Goal: Information Seeking & Learning: Learn about a topic

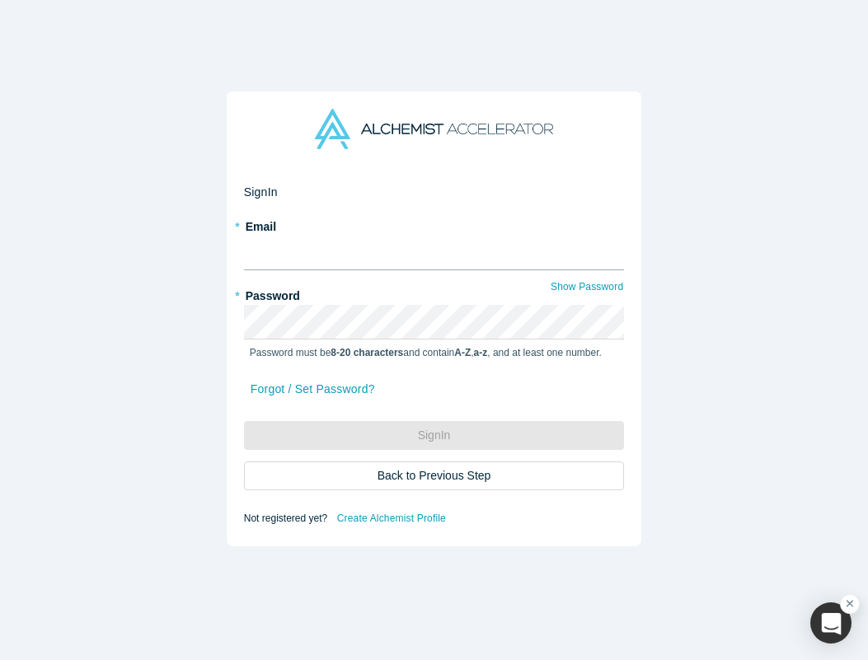
click at [373, 243] on input "text" at bounding box center [434, 253] width 381 height 35
type input "[PERSON_NAME][EMAIL_ADDRESS][DOMAIN_NAME]"
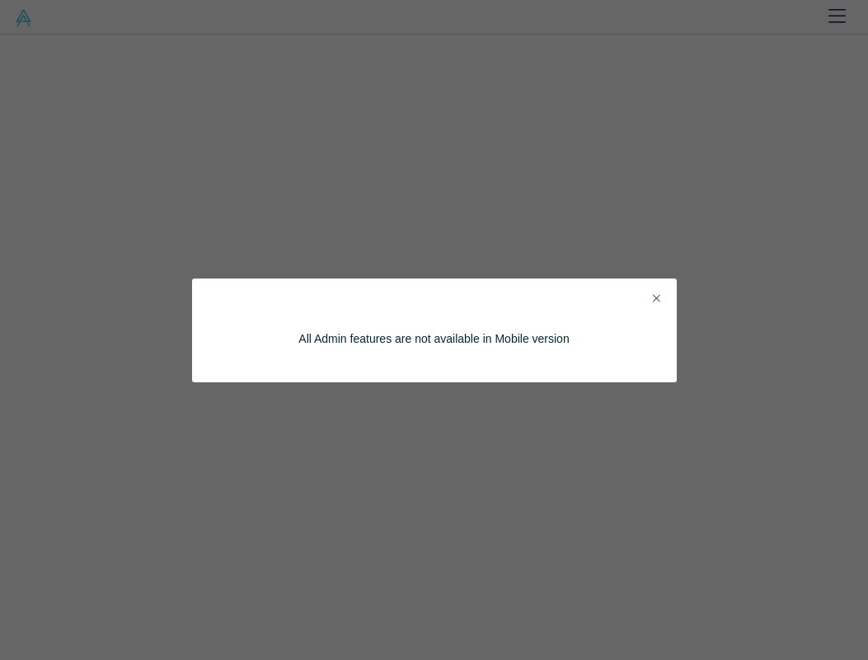
click at [663, 304] on button "Close" at bounding box center [656, 299] width 17 height 19
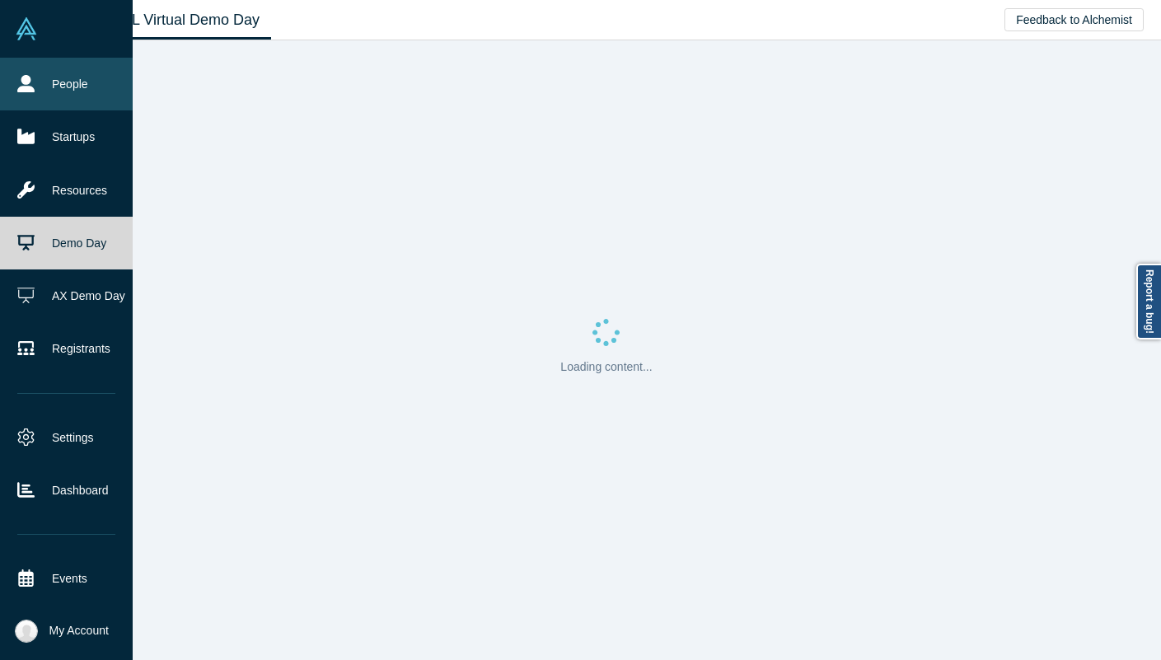
click at [65, 79] on link "People" at bounding box center [66, 84] width 133 height 53
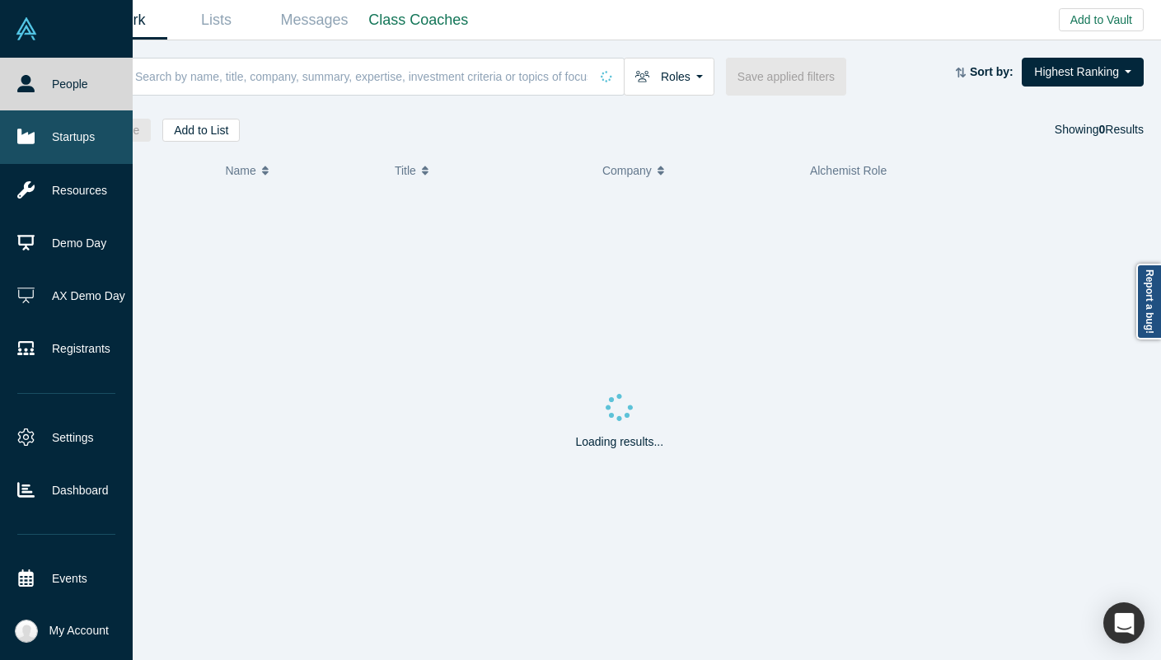
click at [7, 128] on link "Startups" at bounding box center [66, 136] width 133 height 53
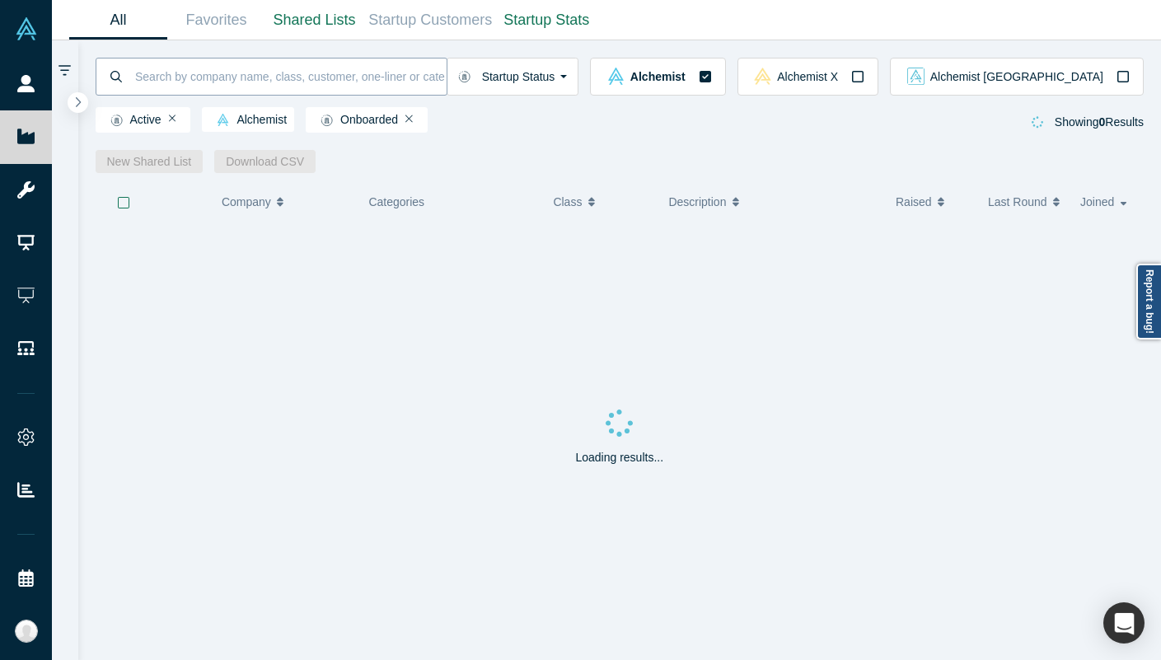
click at [274, 93] on input at bounding box center [290, 76] width 313 height 39
type input "adrich"
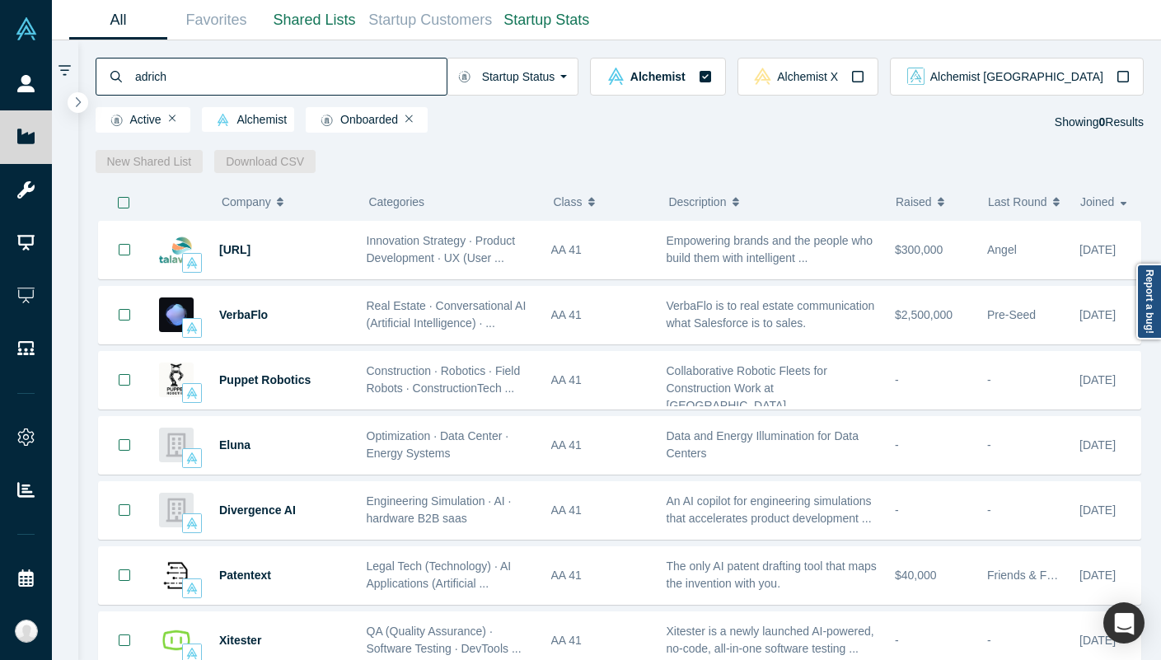
click at [289, 68] on input "adrich" at bounding box center [290, 76] width 313 height 39
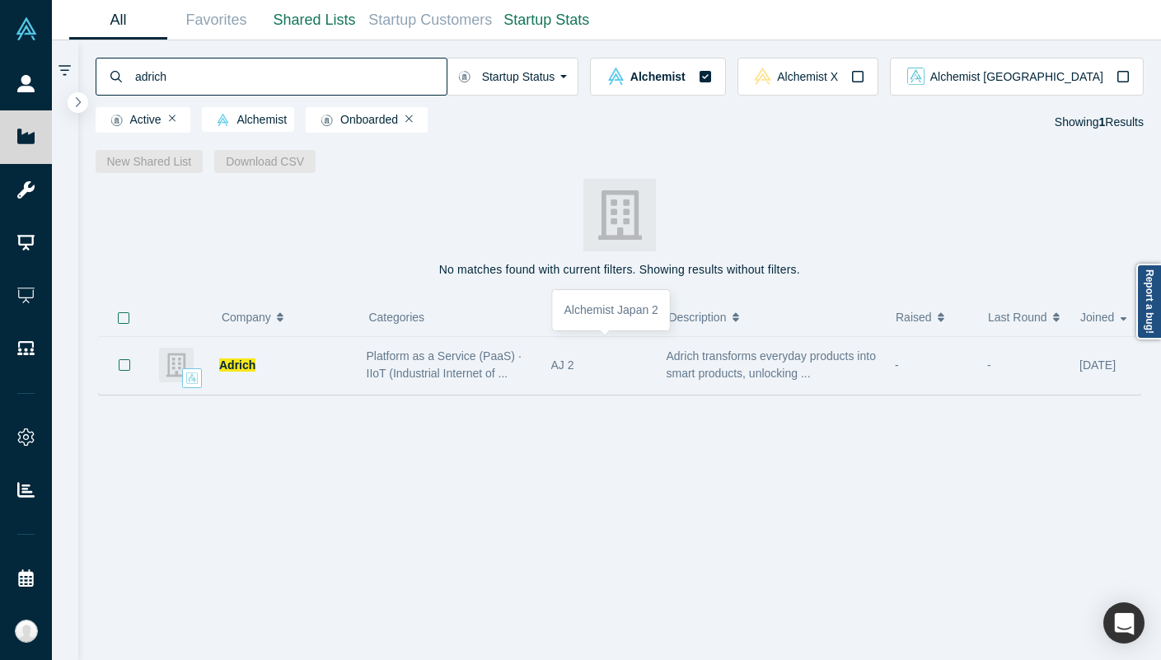
click at [560, 371] on div "AJ 2" at bounding box center [600, 365] width 98 height 57
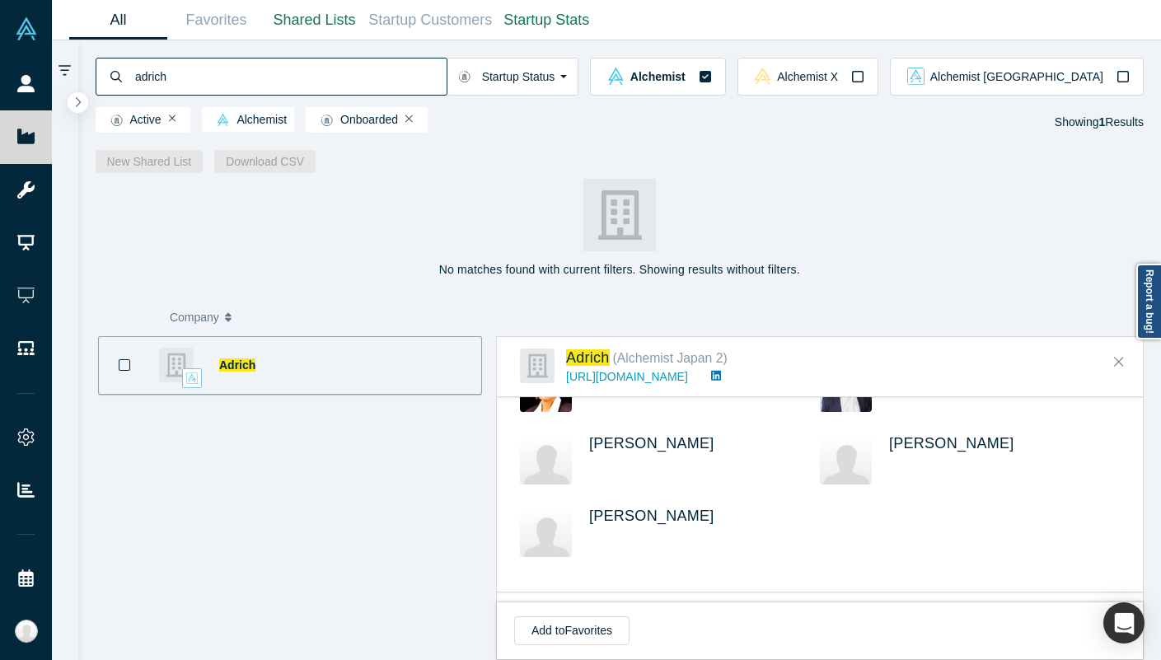
scroll to position [1094, 0]
